Goal: Transaction & Acquisition: Purchase product/service

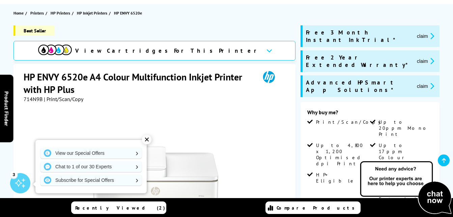
scroll to position [68, 0]
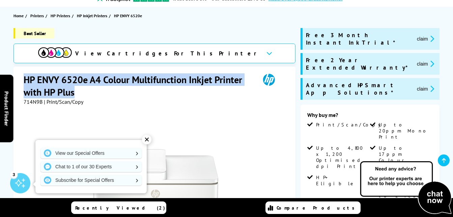
drag, startPoint x: 24, startPoint y: 77, endPoint x: 82, endPoint y: 86, distance: 58.2
click at [82, 86] on h1 "HP ENVY 6520e A4 Colour Multifunction Inkjet Printer with HP Plus" at bounding box center [139, 85] width 230 height 25
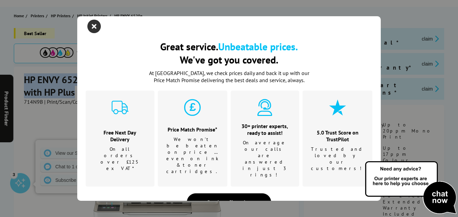
click at [91, 30] on icon "close modal" at bounding box center [94, 27] width 14 height 14
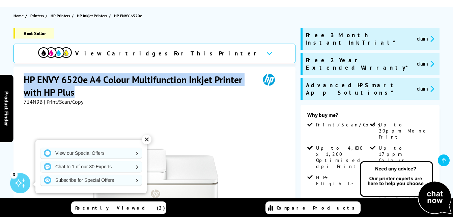
click at [78, 91] on h1 "HP ENVY 6520e A4 Colour Multifunction Inkjet Printer with HP Plus" at bounding box center [139, 85] width 230 height 25
drag, startPoint x: 78, startPoint y: 92, endPoint x: 15, endPoint y: 71, distance: 66.9
click at [15, 71] on div "HP ENVY 6520e A4 Colour Multifunction Inkjet Printer with HP Plus 714N9B | Prin…" at bounding box center [155, 218] width 282 height 302
copy h1 "HP ENVY 6520e A4 Colour Multifunction Inkjet Printer with HP Plus"
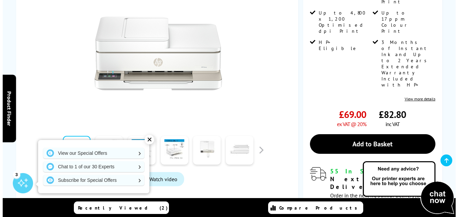
scroll to position [169, 0]
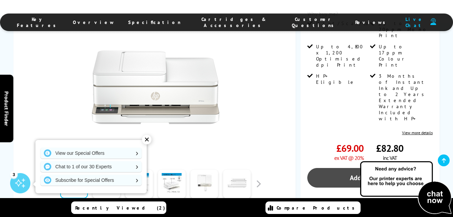
click at [376, 168] on link "Add to Basket" at bounding box center [371, 178] width 126 height 20
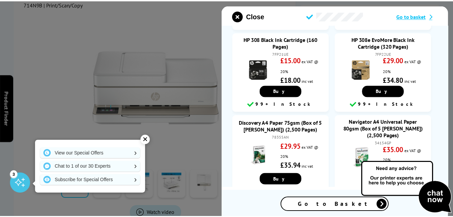
scroll to position [101, 0]
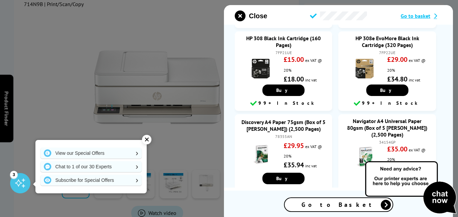
click at [245, 14] on icon "close modal" at bounding box center [240, 15] width 11 height 11
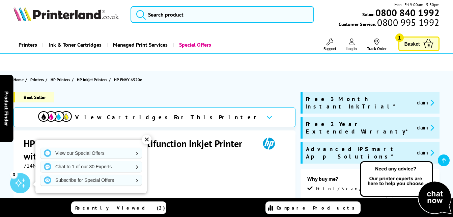
scroll to position [0, 0]
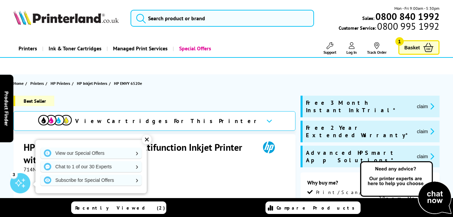
click at [352, 49] on link "Log In" at bounding box center [352, 48] width 10 height 12
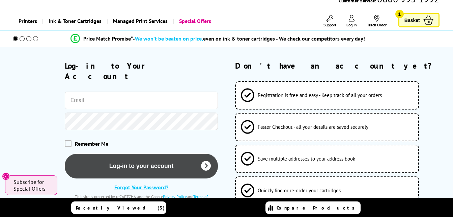
scroll to position [34, 0]
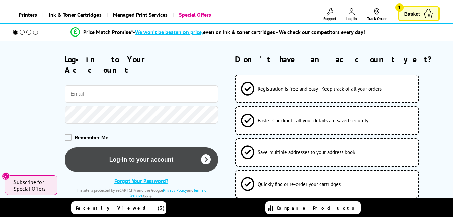
type input "vix@acs.co.uk"
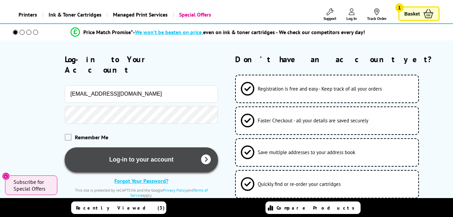
click at [133, 149] on button "Log-in to your account" at bounding box center [141, 159] width 153 height 25
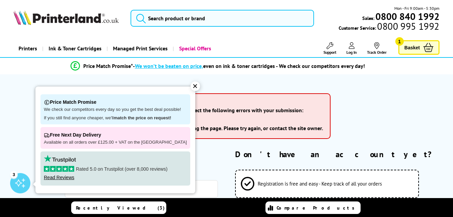
click at [191, 88] on div "✕" at bounding box center [195, 85] width 9 height 9
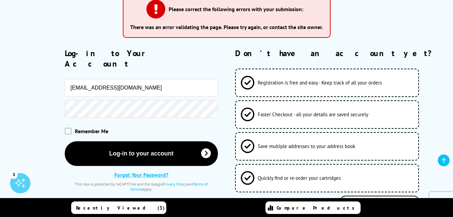
scroll to position [101, 0]
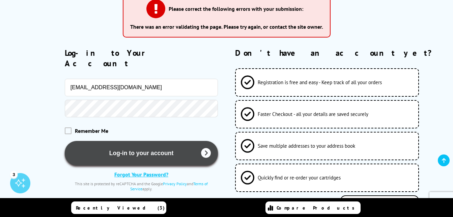
click at [94, 141] on button "Log-in to your account" at bounding box center [141, 153] width 153 height 25
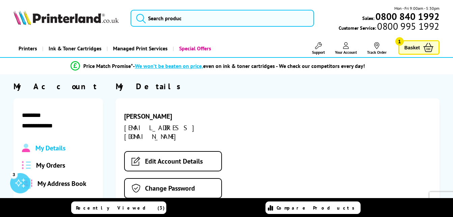
click at [407, 46] on span "Basket" at bounding box center [413, 47] width 16 height 9
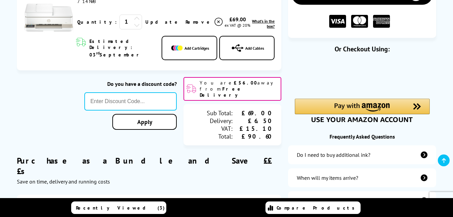
scroll to position [135, 0]
